Goal: Check status: Check status

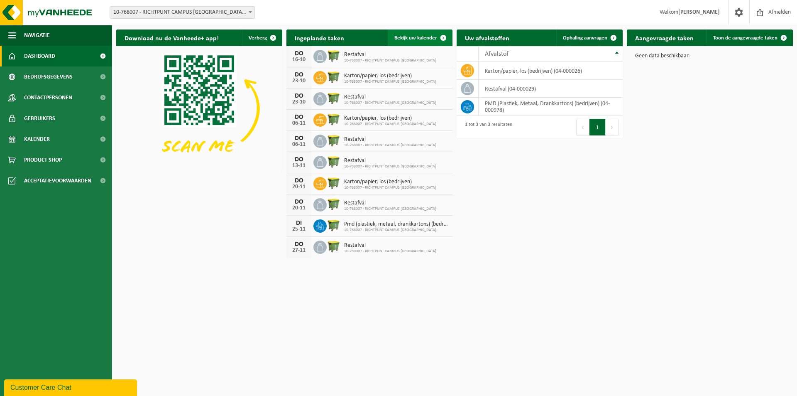
click at [422, 38] on span "Bekijk uw kalender" at bounding box center [415, 37] width 43 height 5
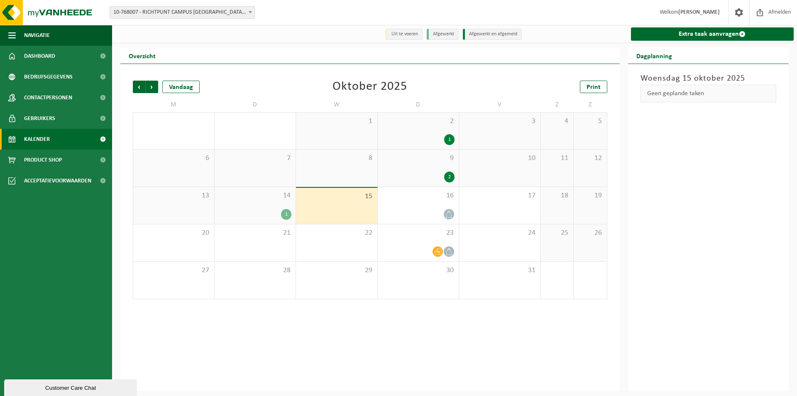
click at [357, 209] on div "15" at bounding box center [336, 206] width 81 height 36
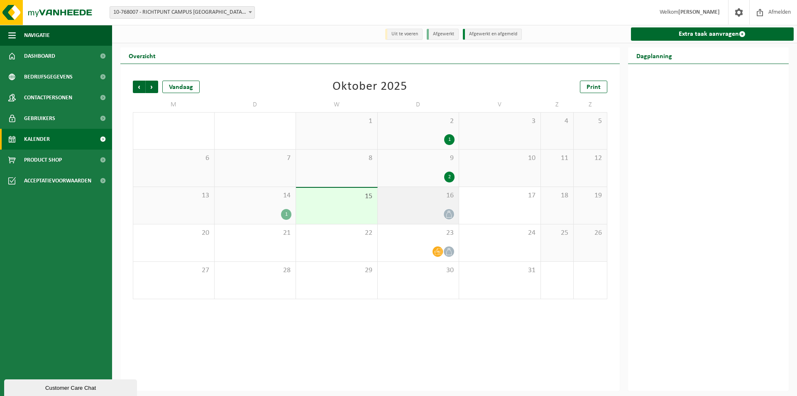
click at [422, 208] on div "16" at bounding box center [418, 205] width 81 height 37
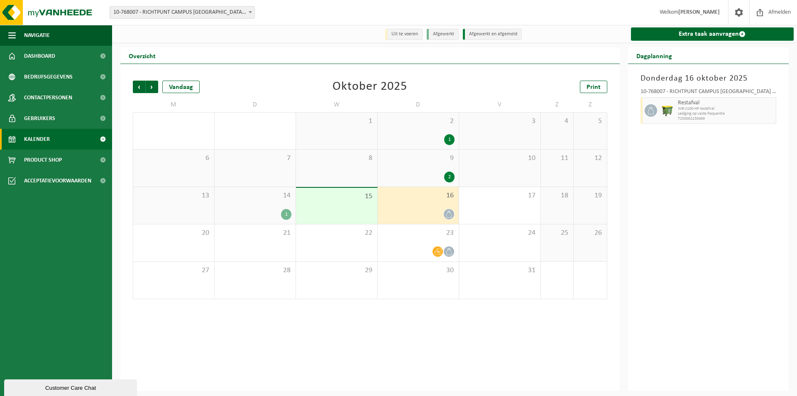
click at [360, 205] on div "15" at bounding box center [336, 206] width 81 height 36
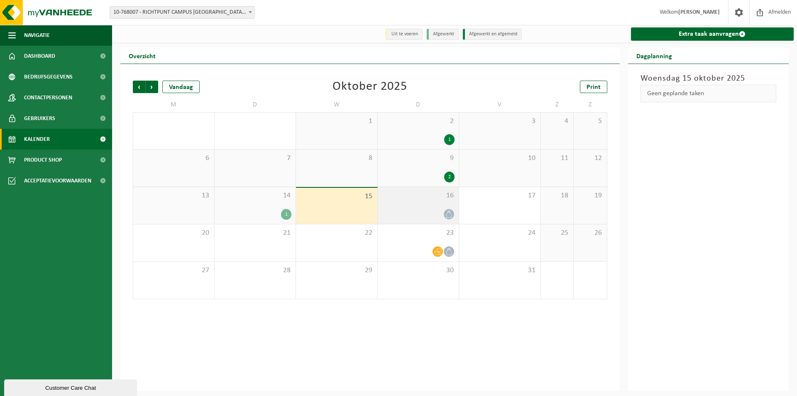
click at [407, 219] on div at bounding box center [418, 213] width 73 height 11
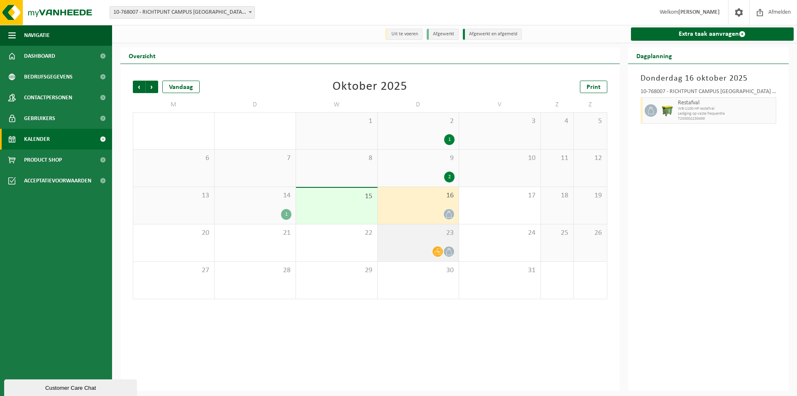
click at [419, 248] on div at bounding box center [418, 251] width 73 height 11
